Goal: Information Seeking & Learning: Learn about a topic

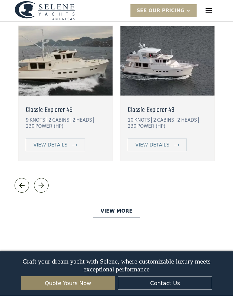
scroll to position [1373, 0]
click at [119, 205] on link "View More" at bounding box center [116, 211] width 47 height 13
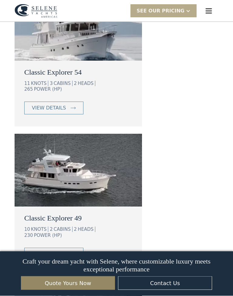
scroll to position [898, 0]
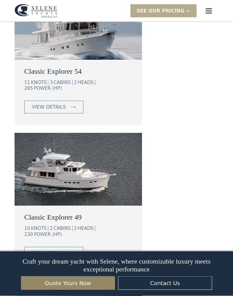
click at [77, 160] on img at bounding box center [79, 169] width 128 height 73
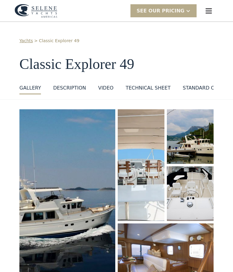
click at [29, 85] on div "GALLERY" at bounding box center [30, 87] width 22 height 7
click at [29, 84] on div "GALLERY" at bounding box center [30, 87] width 22 height 7
click at [26, 84] on div "GALLERY" at bounding box center [30, 87] width 22 height 7
click at [29, 87] on div "GALLERY" at bounding box center [30, 87] width 22 height 7
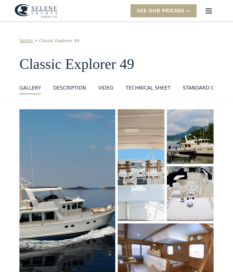
click at [29, 104] on img "open lightbox" at bounding box center [68, 201] width 102 height 194
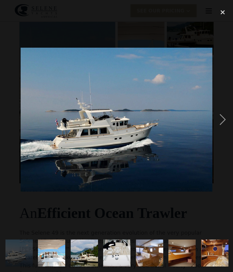
click at [221, 119] on div "next image" at bounding box center [223, 119] width 21 height 229
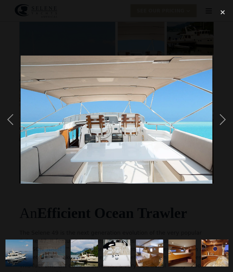
click at [222, 119] on div "next image" at bounding box center [223, 119] width 21 height 229
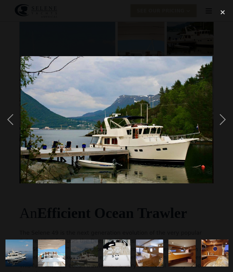
click at [219, 118] on div "next image" at bounding box center [223, 119] width 21 height 229
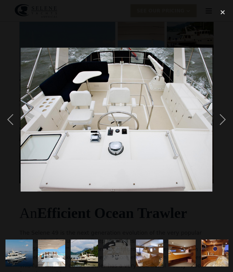
click at [220, 119] on div "next image" at bounding box center [223, 119] width 21 height 229
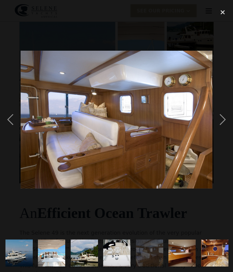
click at [220, 117] on div "next image" at bounding box center [223, 119] width 21 height 229
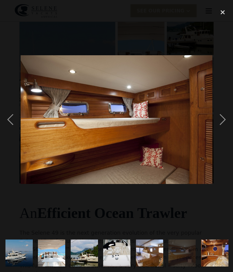
click at [217, 117] on div "next image" at bounding box center [223, 119] width 21 height 229
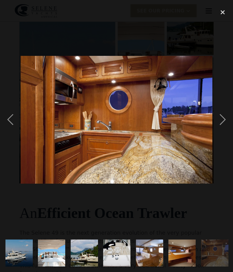
click at [221, 118] on div "next image" at bounding box center [223, 119] width 21 height 229
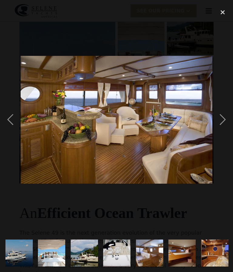
scroll to position [0, 231]
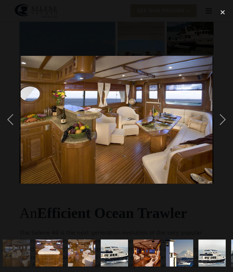
click at [219, 121] on div "next image" at bounding box center [223, 119] width 21 height 229
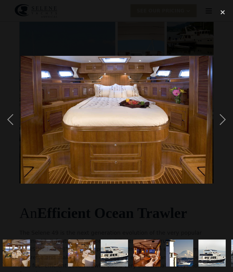
click at [221, 118] on div "next image" at bounding box center [223, 119] width 21 height 229
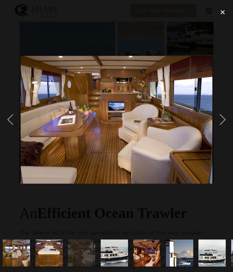
click at [221, 119] on div "next image" at bounding box center [223, 119] width 21 height 229
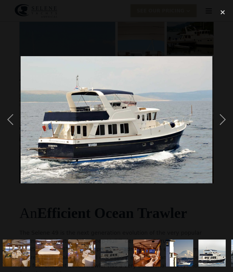
click at [220, 120] on div "next image" at bounding box center [223, 119] width 21 height 229
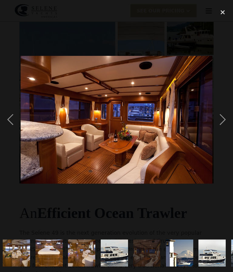
click at [219, 117] on div "next image" at bounding box center [223, 119] width 21 height 229
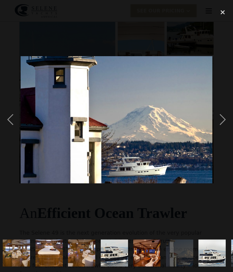
click at [223, 119] on div "next image" at bounding box center [223, 119] width 21 height 229
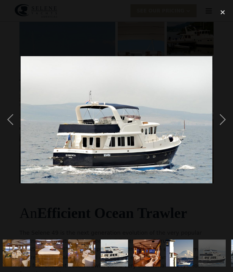
click at [219, 122] on div "next image" at bounding box center [223, 119] width 21 height 229
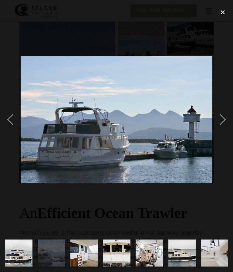
scroll to position [0, 460]
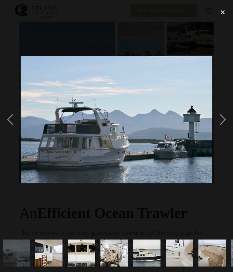
click at [221, 121] on div "next image" at bounding box center [223, 119] width 21 height 229
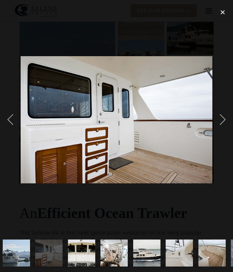
click at [222, 119] on div "next image" at bounding box center [223, 119] width 21 height 229
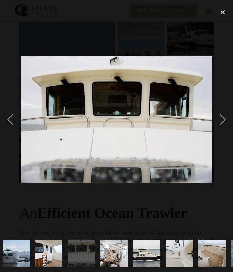
click at [221, 119] on div "next image" at bounding box center [223, 119] width 21 height 229
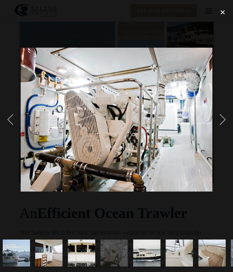
click at [220, 122] on div "next image" at bounding box center [223, 119] width 21 height 229
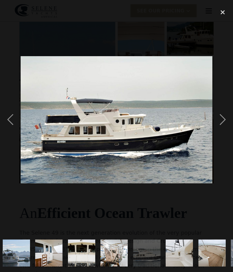
click at [223, 121] on div "next image" at bounding box center [223, 119] width 21 height 229
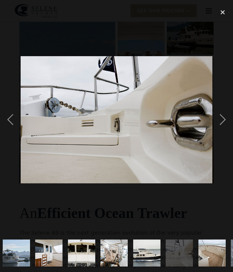
click at [222, 119] on div "next image" at bounding box center [223, 119] width 21 height 229
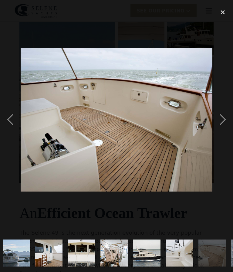
click at [220, 118] on div "next image" at bounding box center [223, 119] width 21 height 229
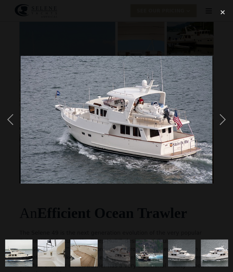
scroll to position [0, 588]
click at [218, 120] on div "next image" at bounding box center [223, 119] width 21 height 229
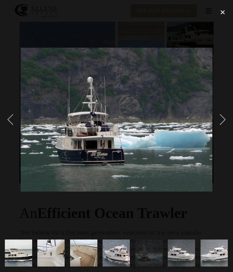
click at [220, 120] on div "next image" at bounding box center [223, 119] width 21 height 229
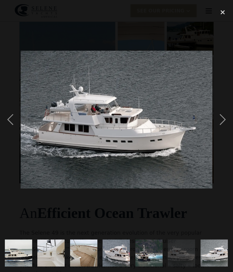
click at [218, 118] on div "next image" at bounding box center [223, 119] width 21 height 229
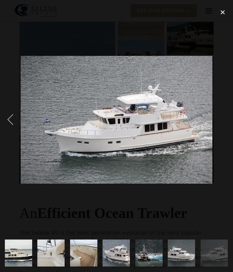
click at [218, 181] on div "next image" at bounding box center [223, 119] width 21 height 229
click at [221, 116] on div "next image" at bounding box center [223, 119] width 21 height 229
click at [221, 120] on div "next image" at bounding box center [223, 119] width 21 height 229
